Goal: Information Seeking & Learning: Compare options

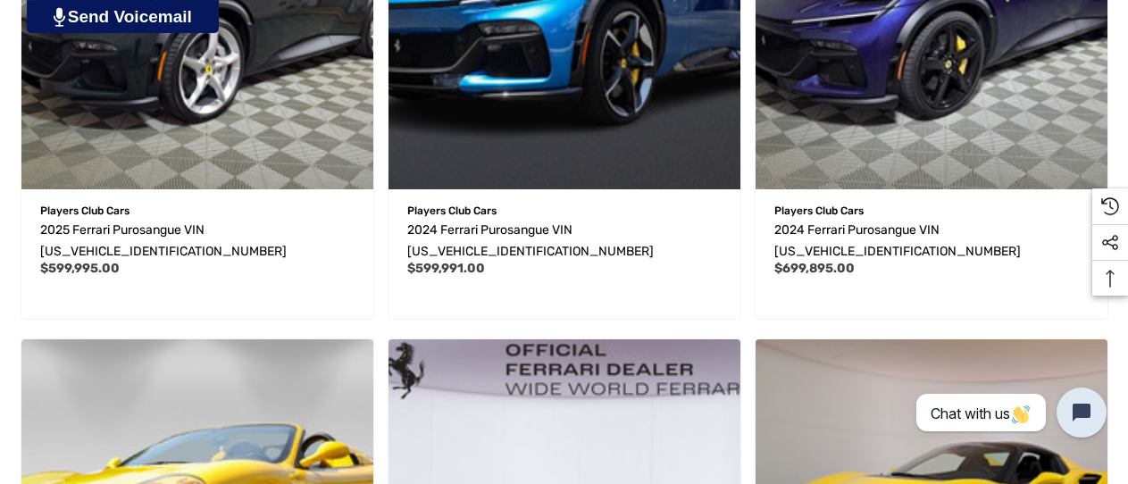
scroll to position [852, 0]
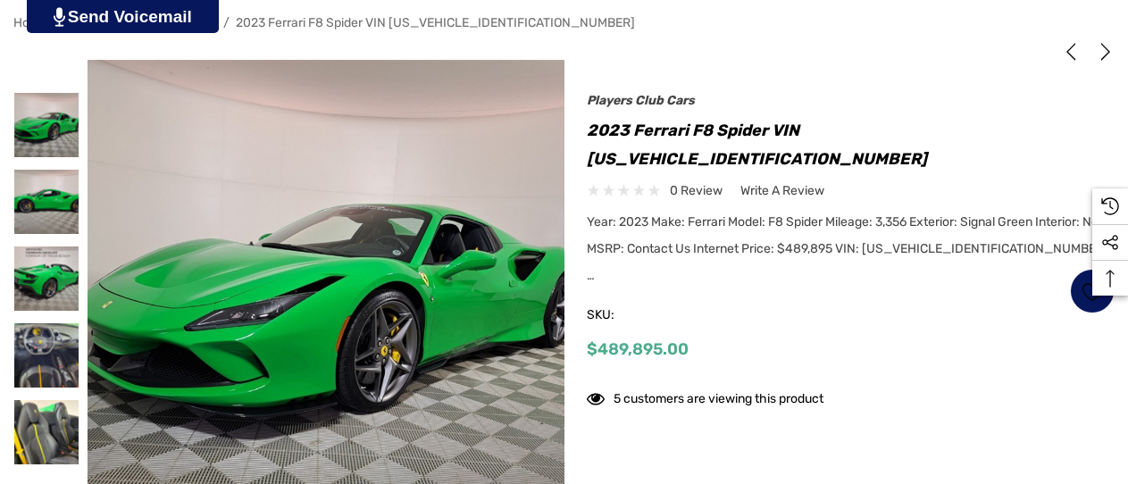
scroll to position [284, 0]
click at [29, 287] on img at bounding box center [46, 278] width 64 height 64
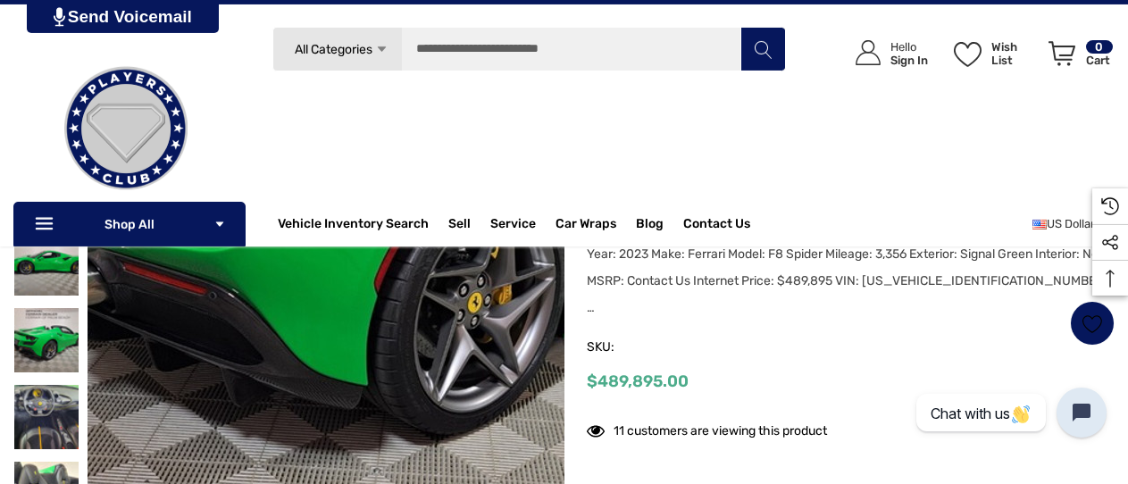
scroll to position [189, 0]
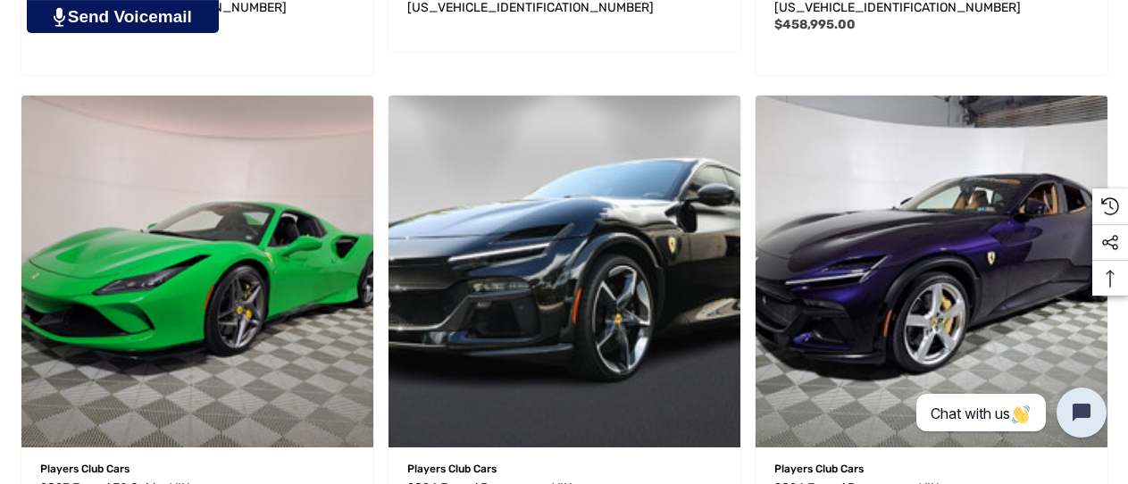
scroll to position [1609, 0]
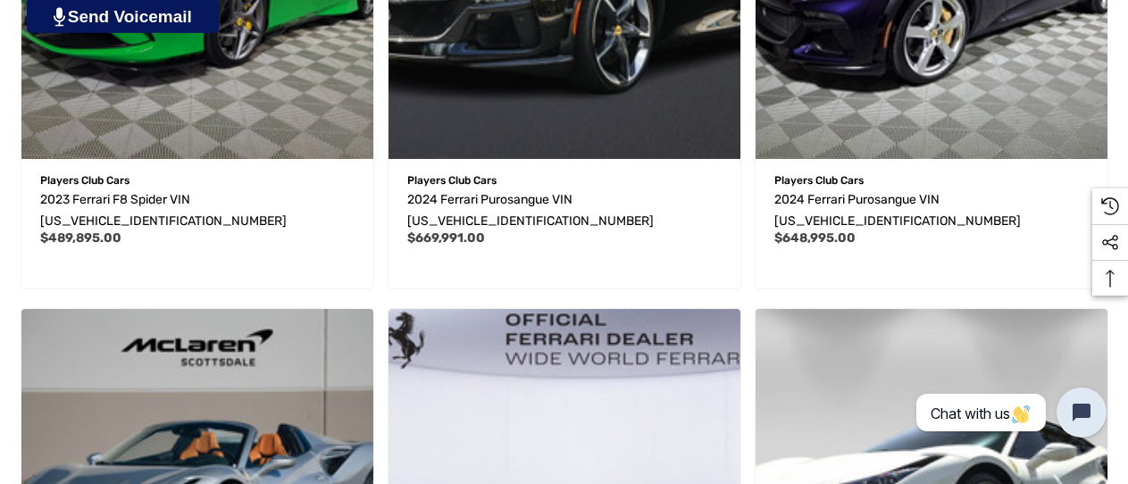
scroll to position [1893, 0]
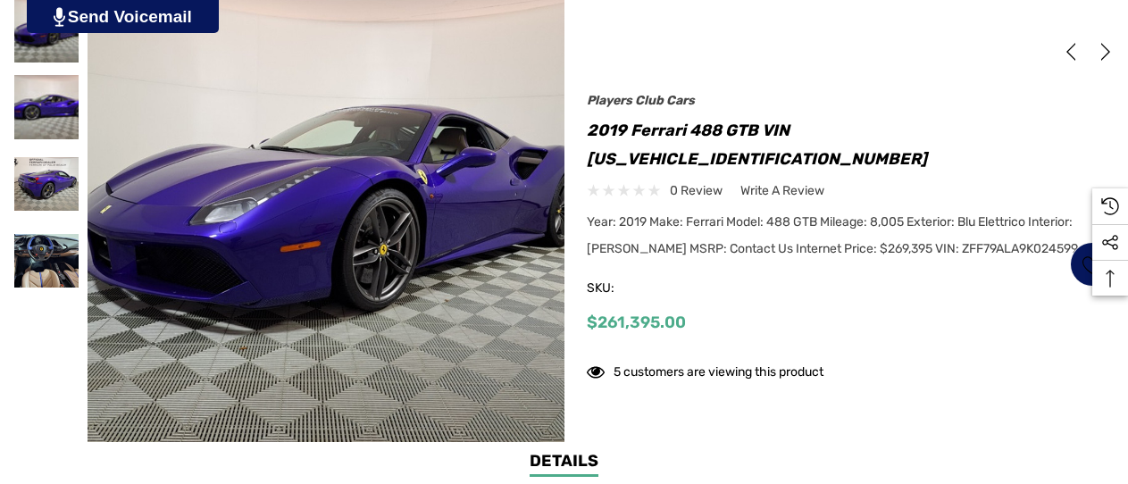
scroll to position [379, 0]
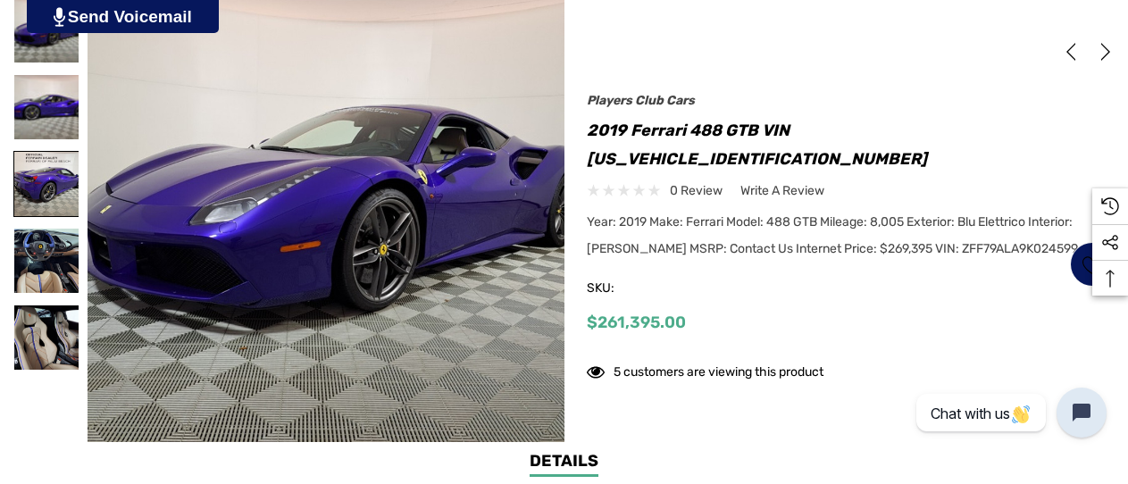
click at [55, 186] on img at bounding box center [46, 184] width 64 height 64
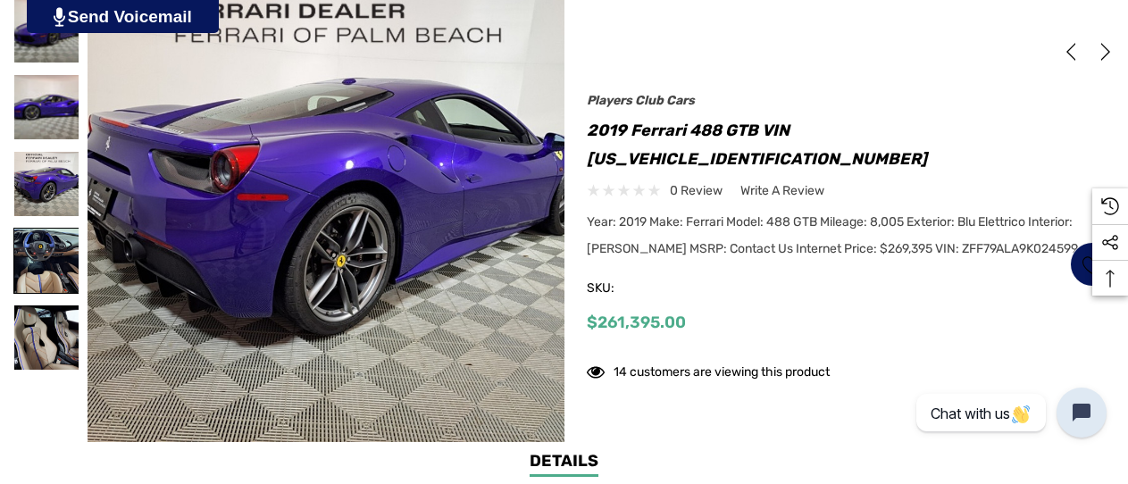
click at [32, 270] on img at bounding box center [46, 261] width 64 height 64
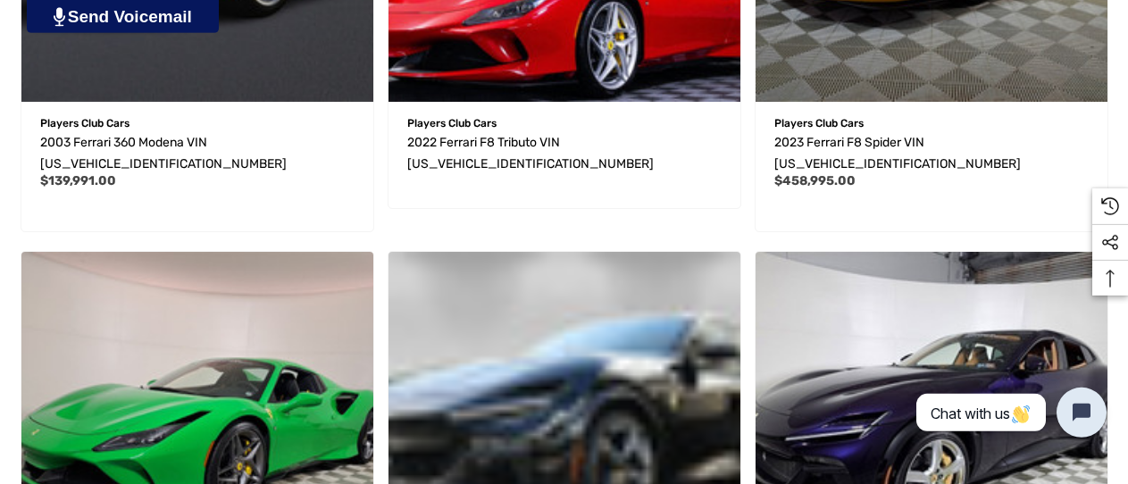
scroll to position [1420, 0]
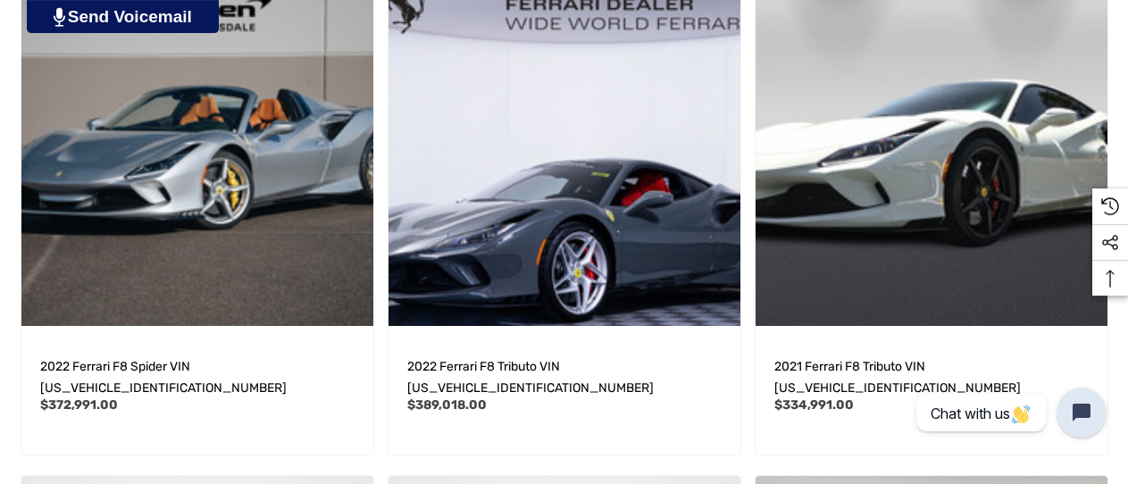
scroll to position [2272, 0]
